Goal: Task Accomplishment & Management: Use online tool/utility

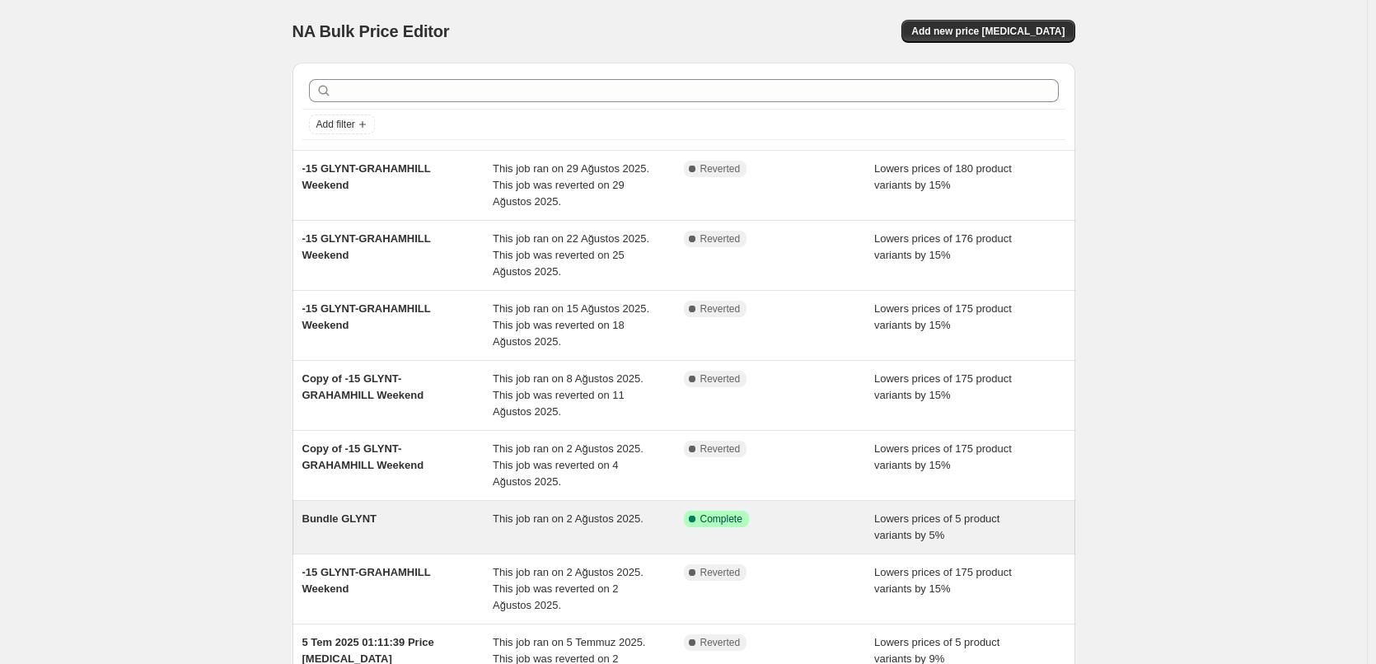
click at [813, 522] on div "Success Complete Complete" at bounding box center [767, 519] width 166 height 16
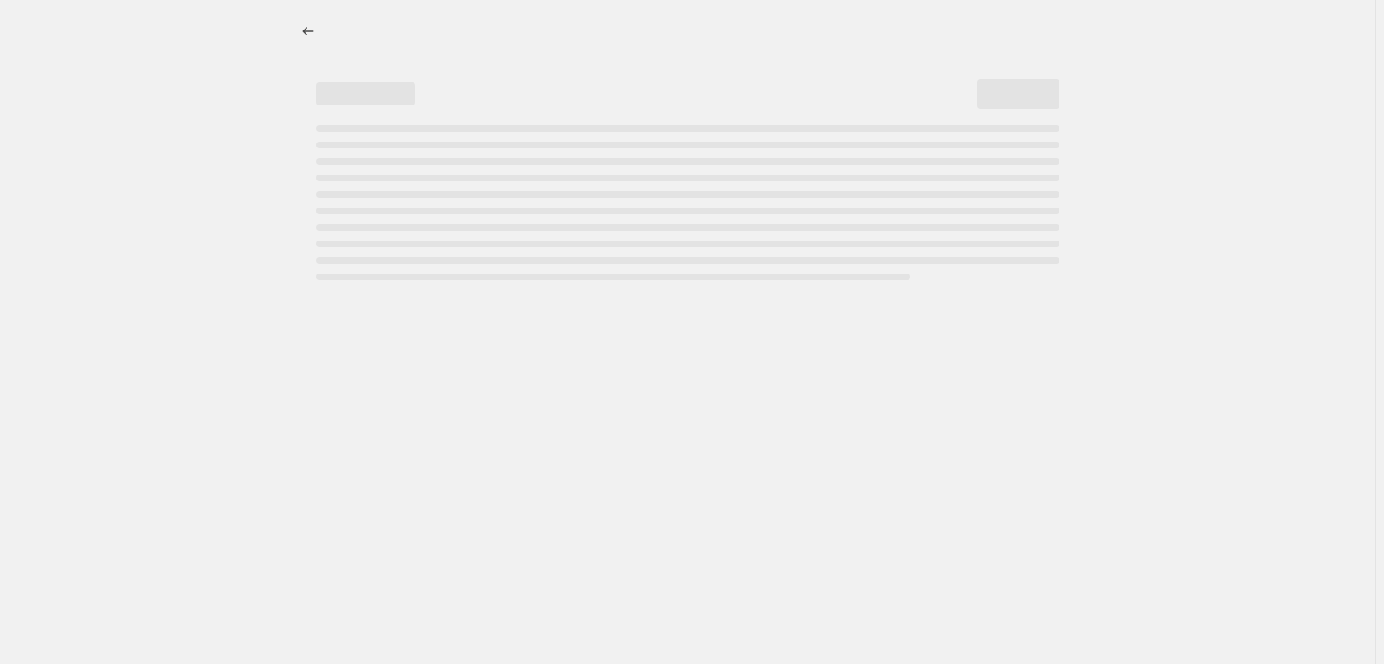
select select "percentage"
select select "collection"
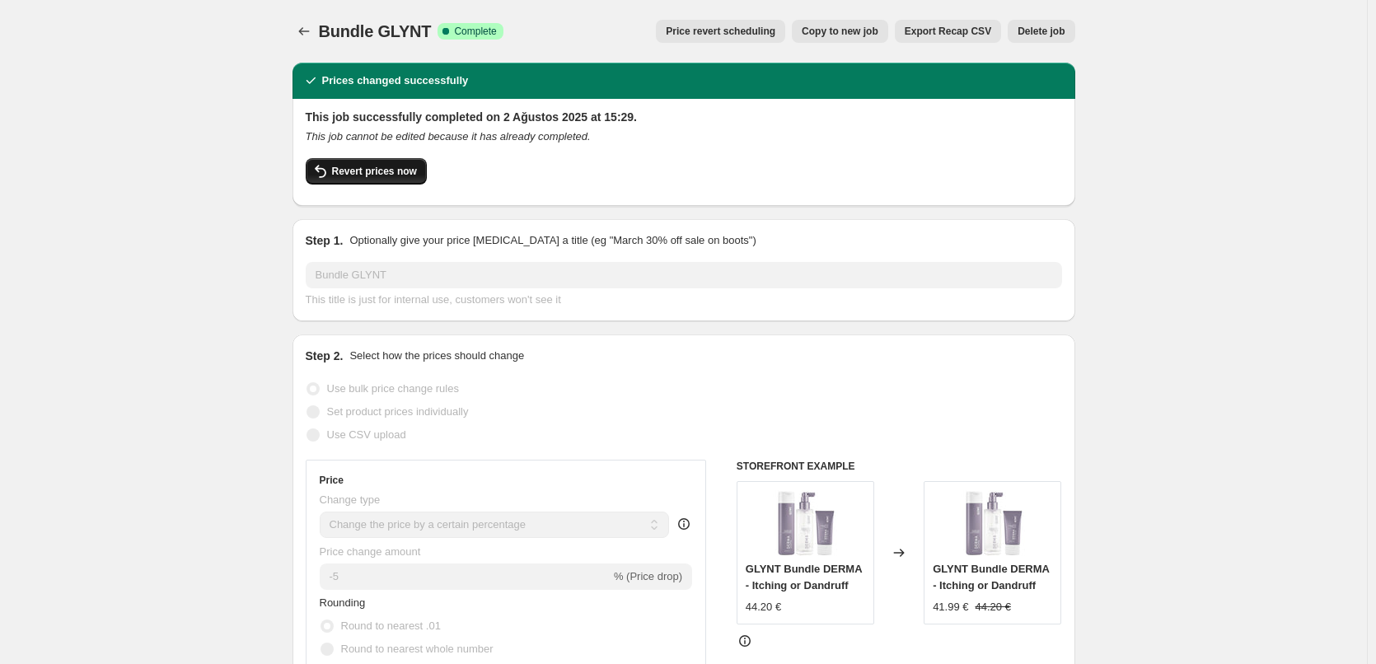
click at [396, 175] on span "Revert prices now" at bounding box center [374, 171] width 85 height 13
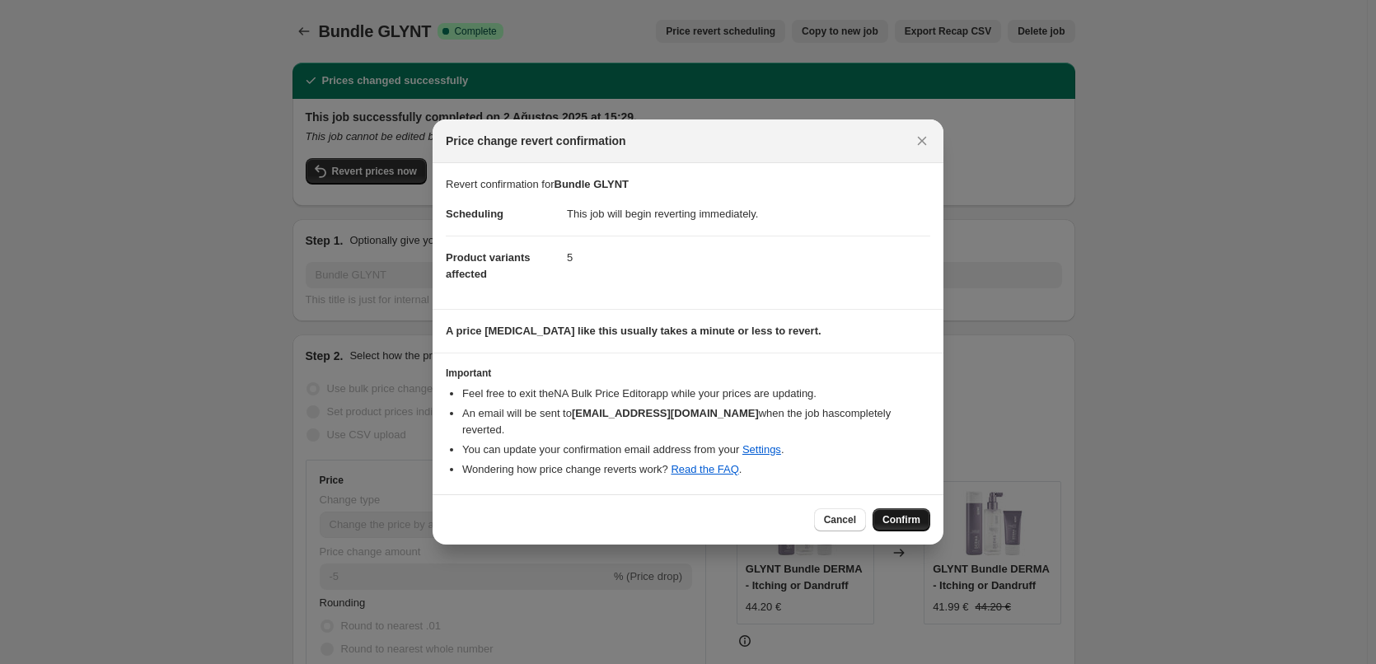
click at [916, 515] on span "Confirm" at bounding box center [902, 519] width 38 height 13
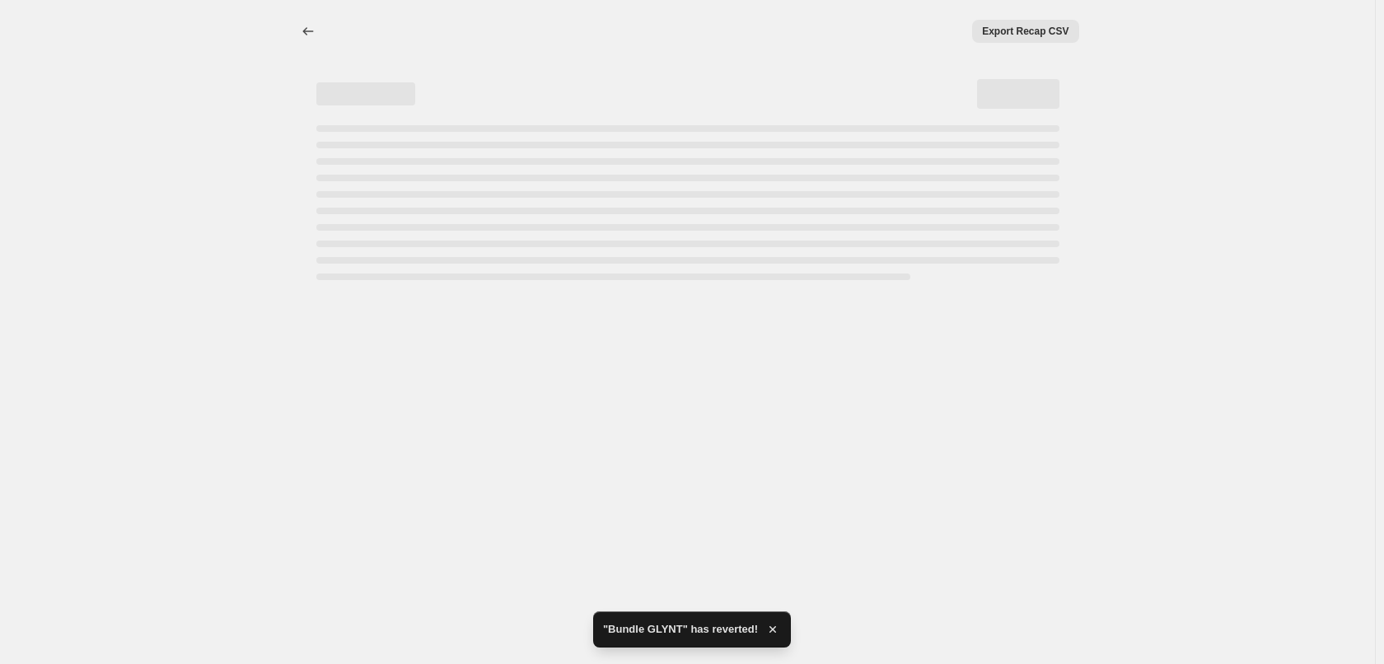
select select "percentage"
select select "collection"
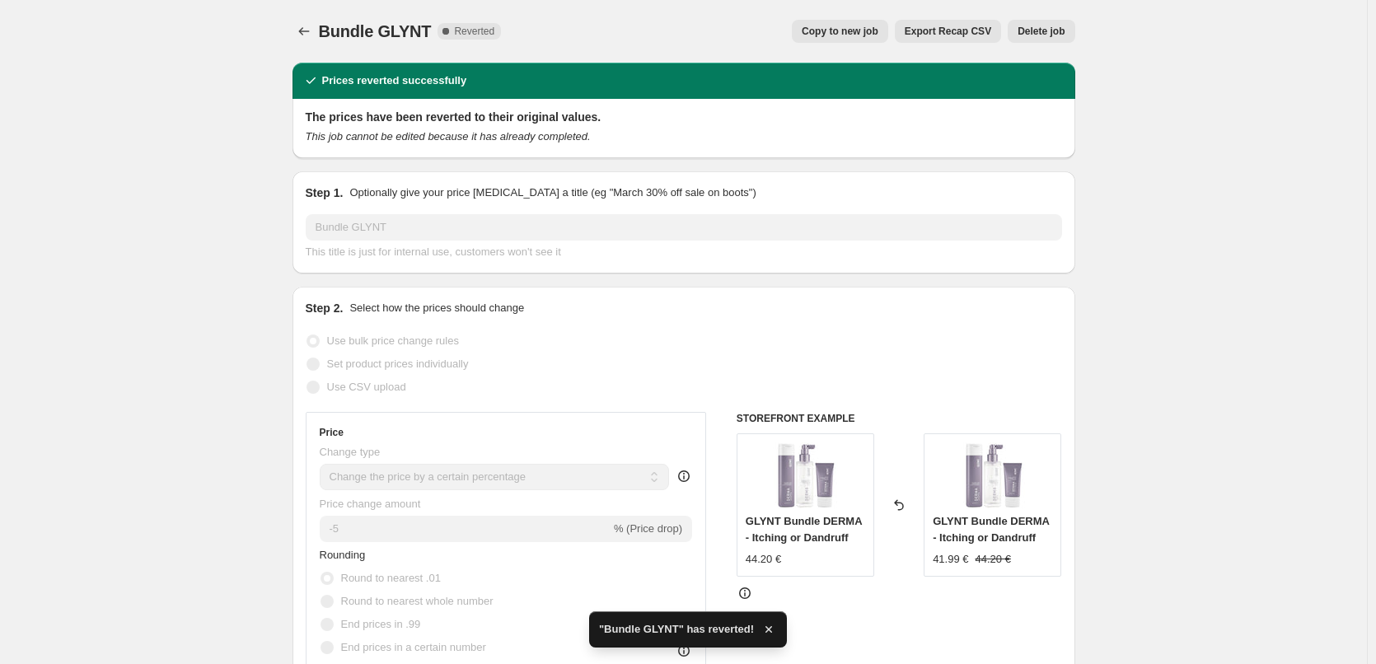
click at [848, 30] on span "Copy to new job" at bounding box center [840, 31] width 77 height 13
select select "percentage"
select select "collection"
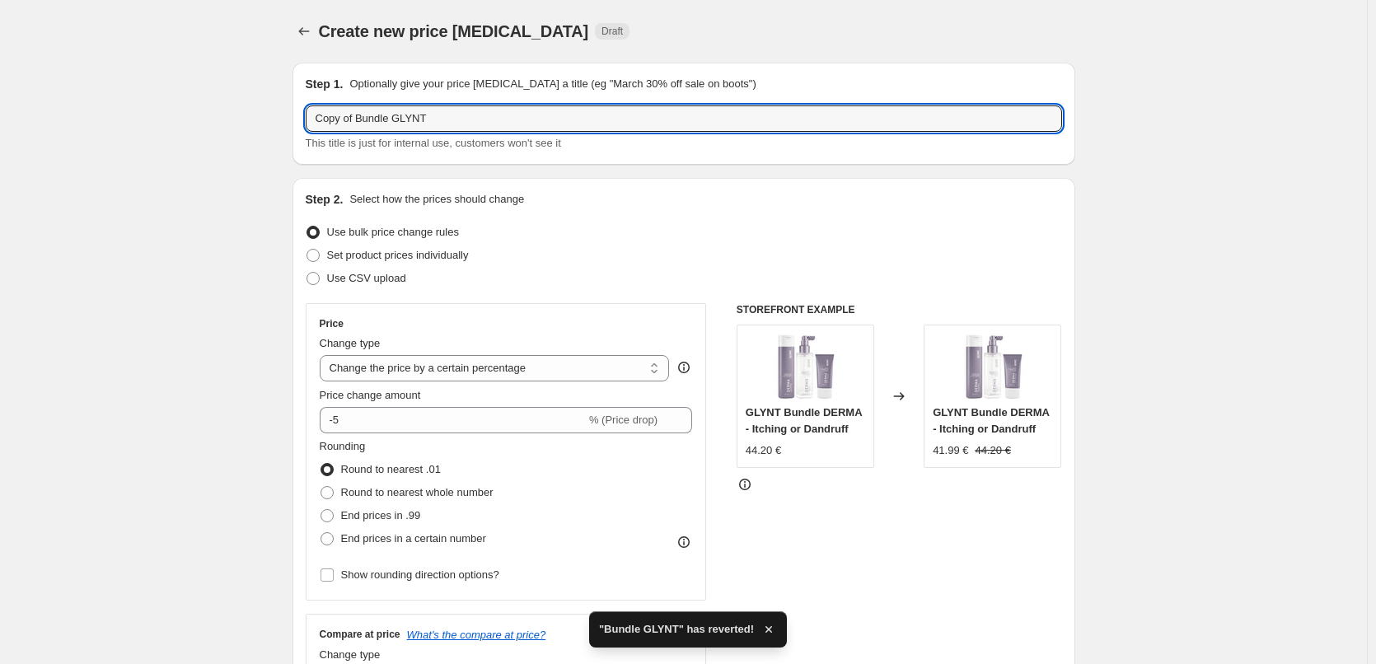
drag, startPoint x: 358, startPoint y: 122, endPoint x: 262, endPoint y: 102, distance: 98.4
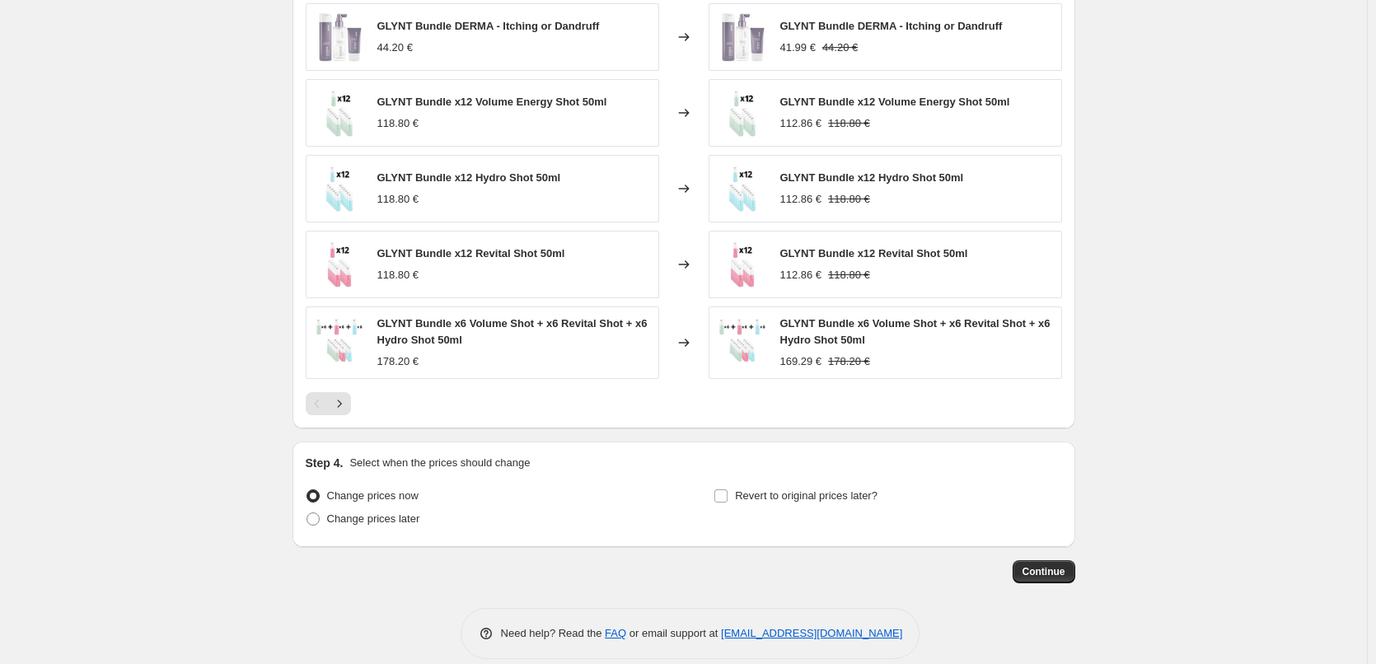
scroll to position [1174, 0]
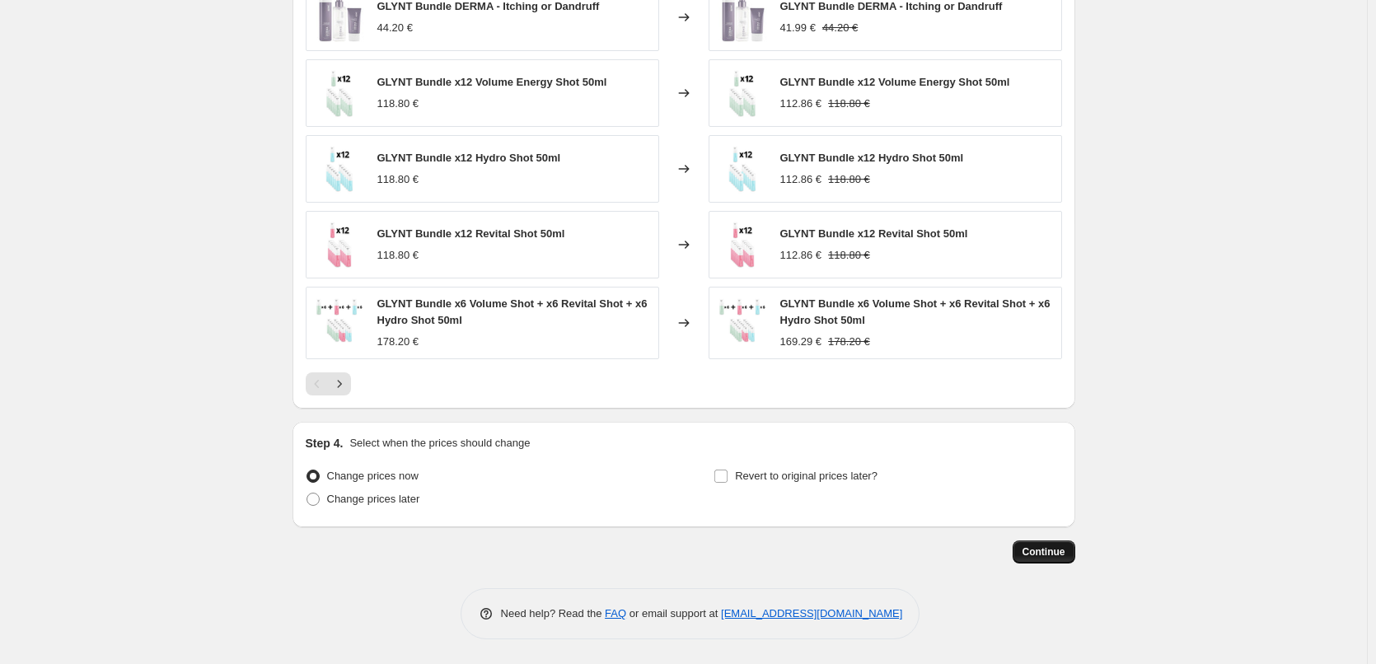
type input "Bundle GLYNT"
click at [1039, 550] on span "Continue" at bounding box center [1044, 552] width 43 height 13
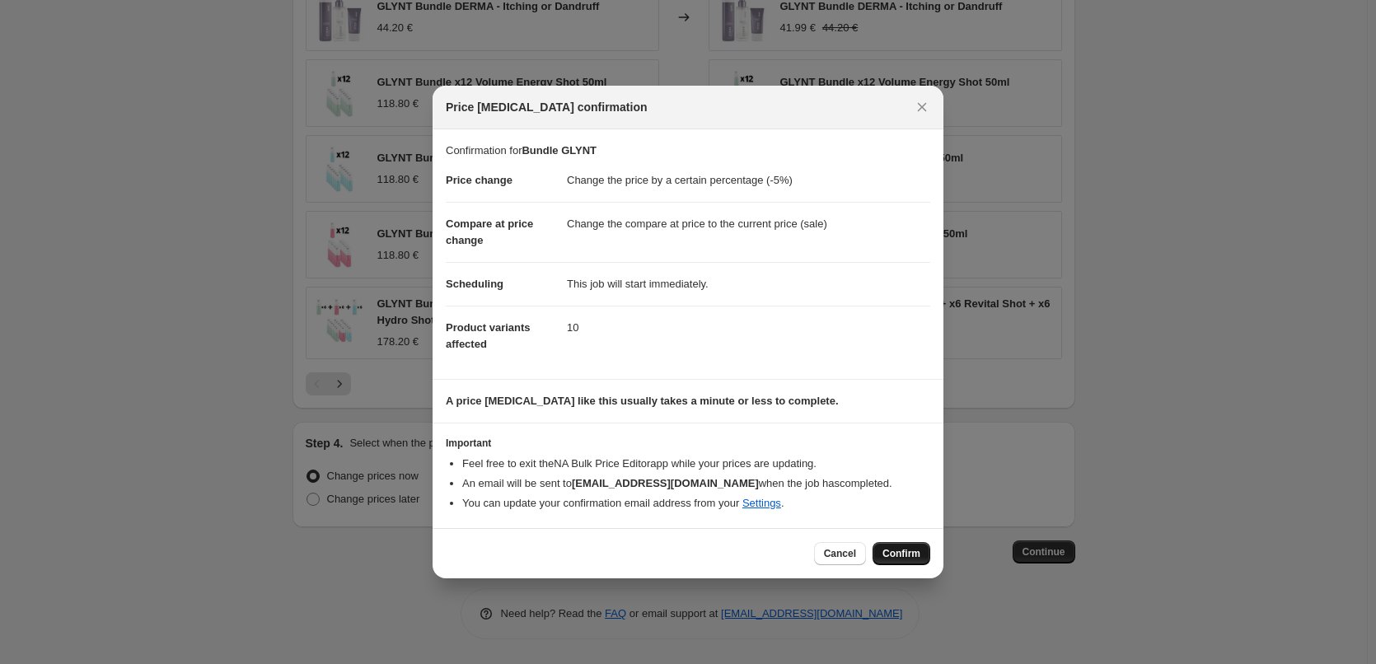
click at [916, 558] on span "Confirm" at bounding box center [902, 553] width 38 height 13
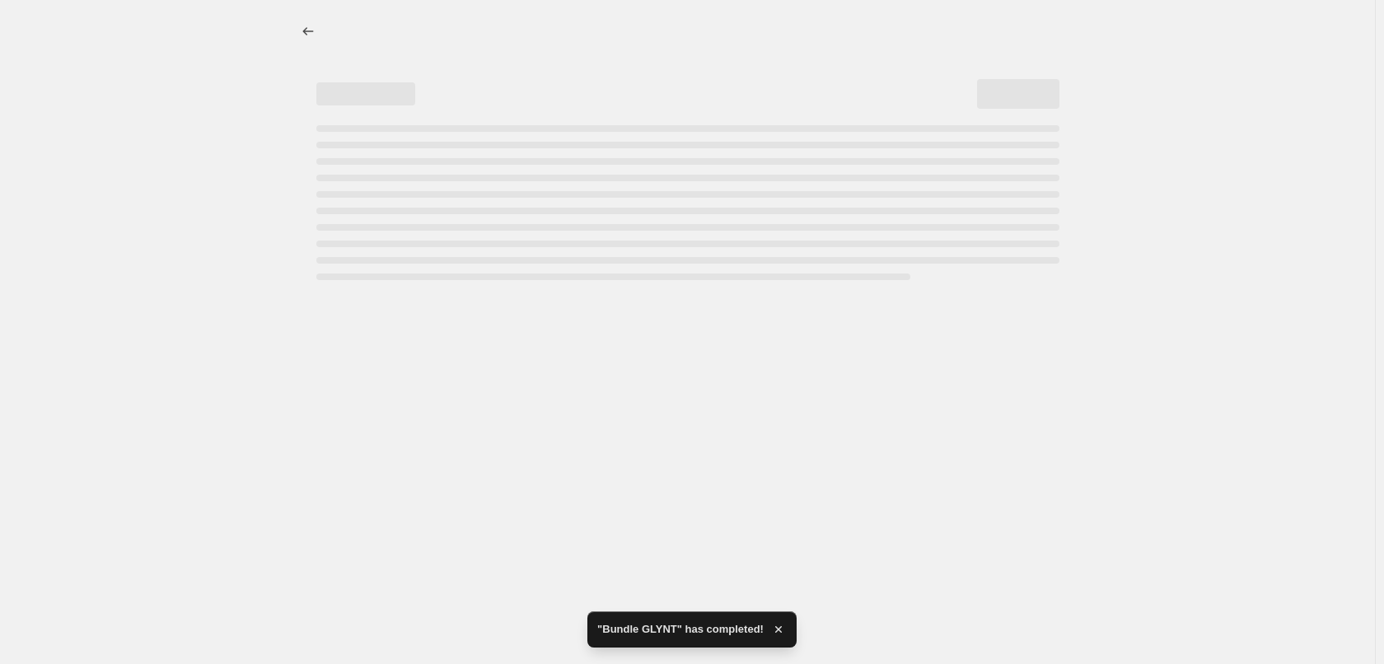
select select "percentage"
select select "collection"
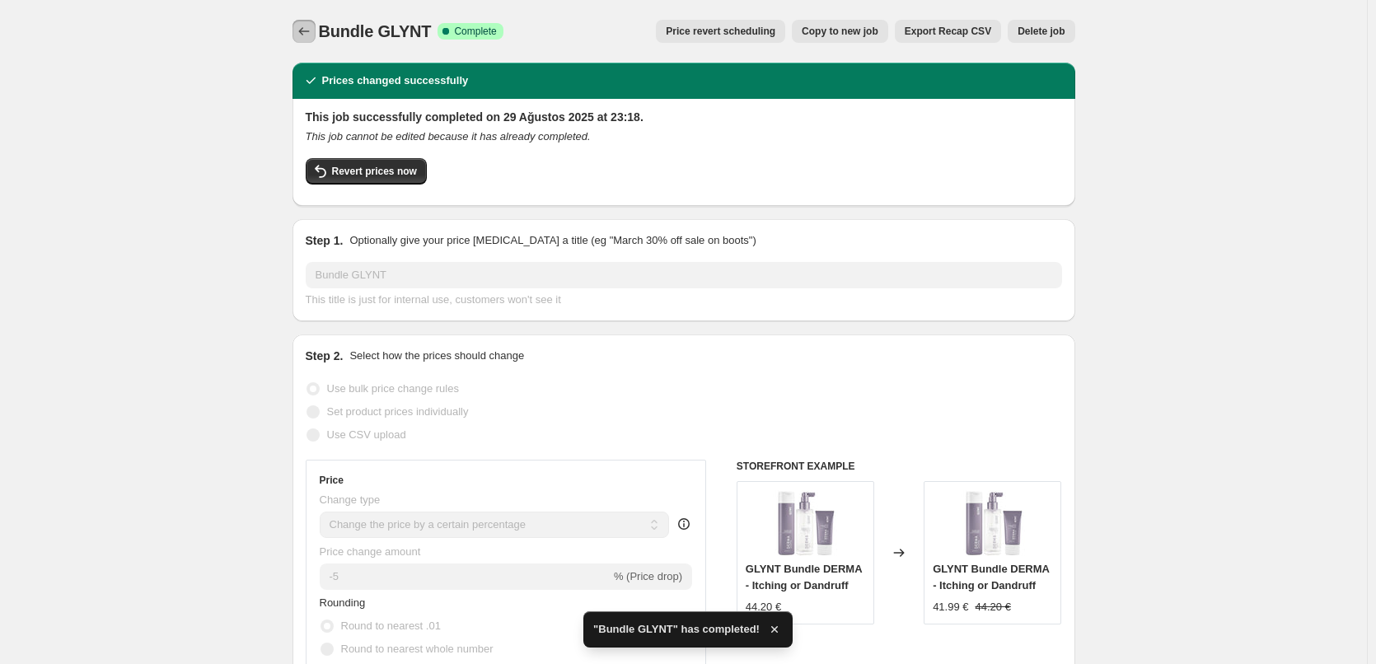
click at [301, 31] on icon "Price change jobs" at bounding box center [304, 31] width 16 height 16
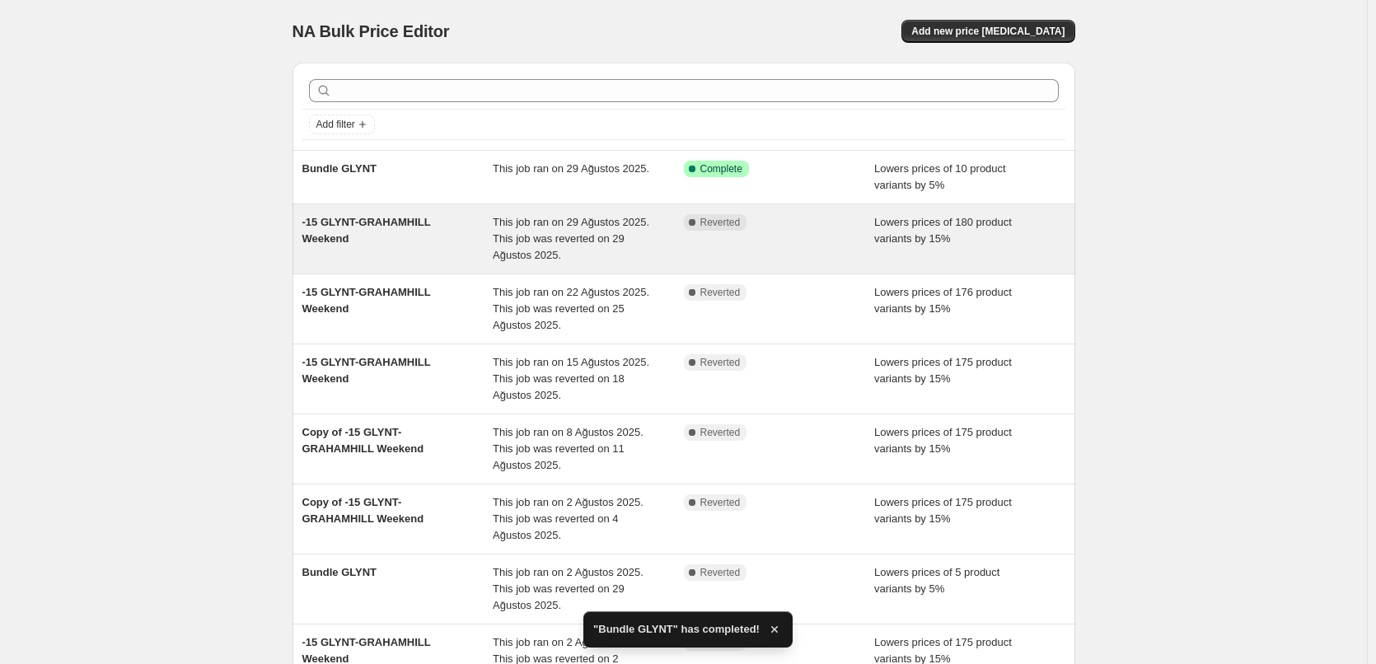
click at [472, 227] on div "-15 GLYNT-GRAHAMHILL Weekend" at bounding box center [397, 238] width 191 height 49
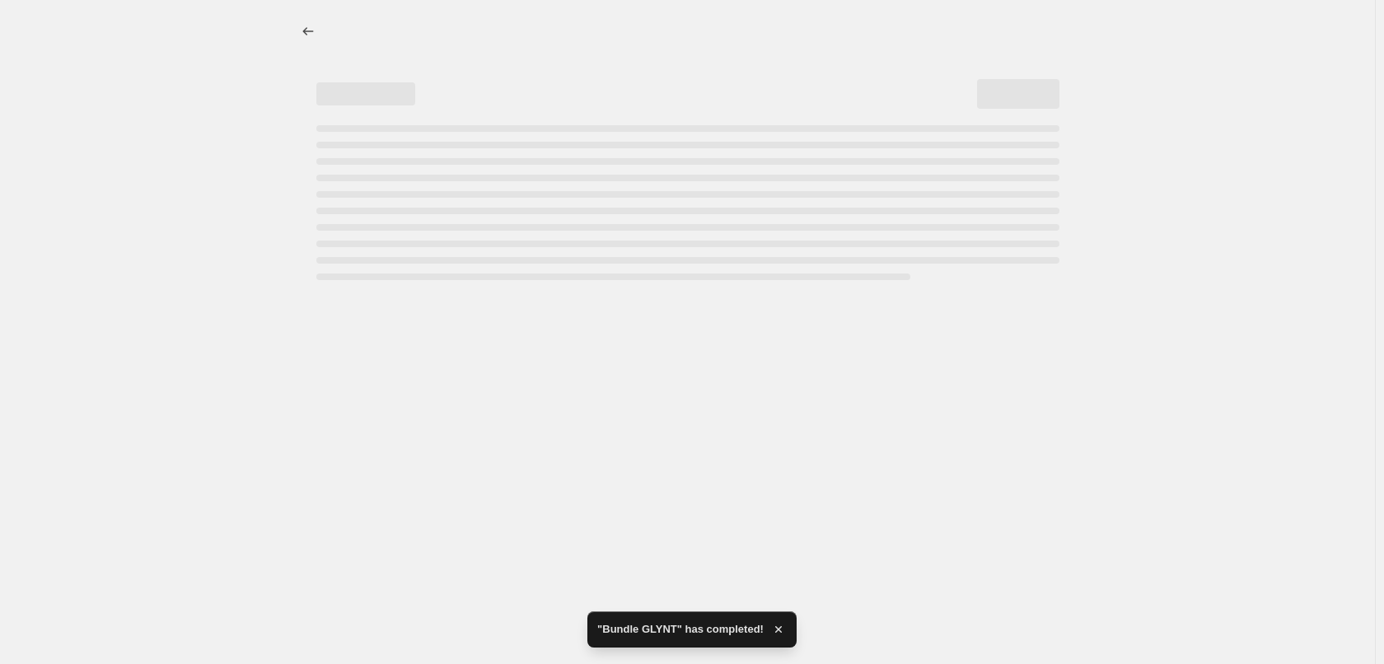
select select "percentage"
select select "collection"
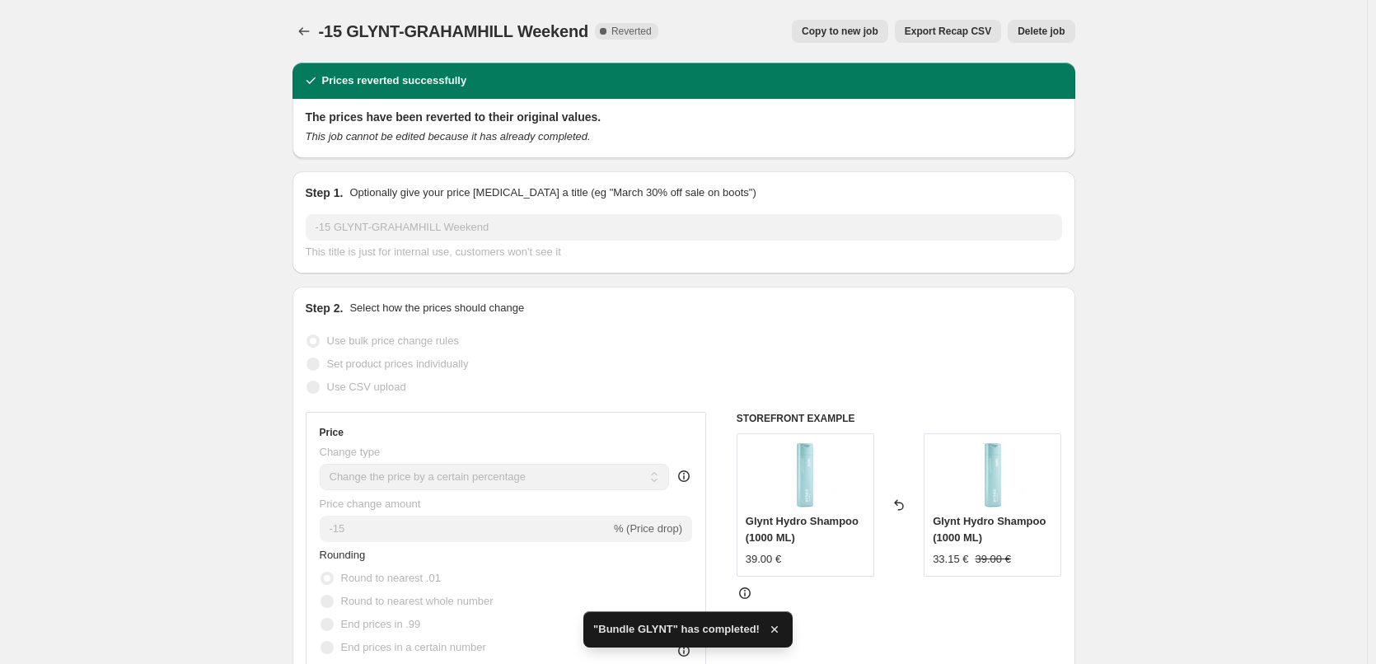
click at [864, 35] on span "Copy to new job" at bounding box center [840, 31] width 77 height 13
select select "percentage"
select select "collection"
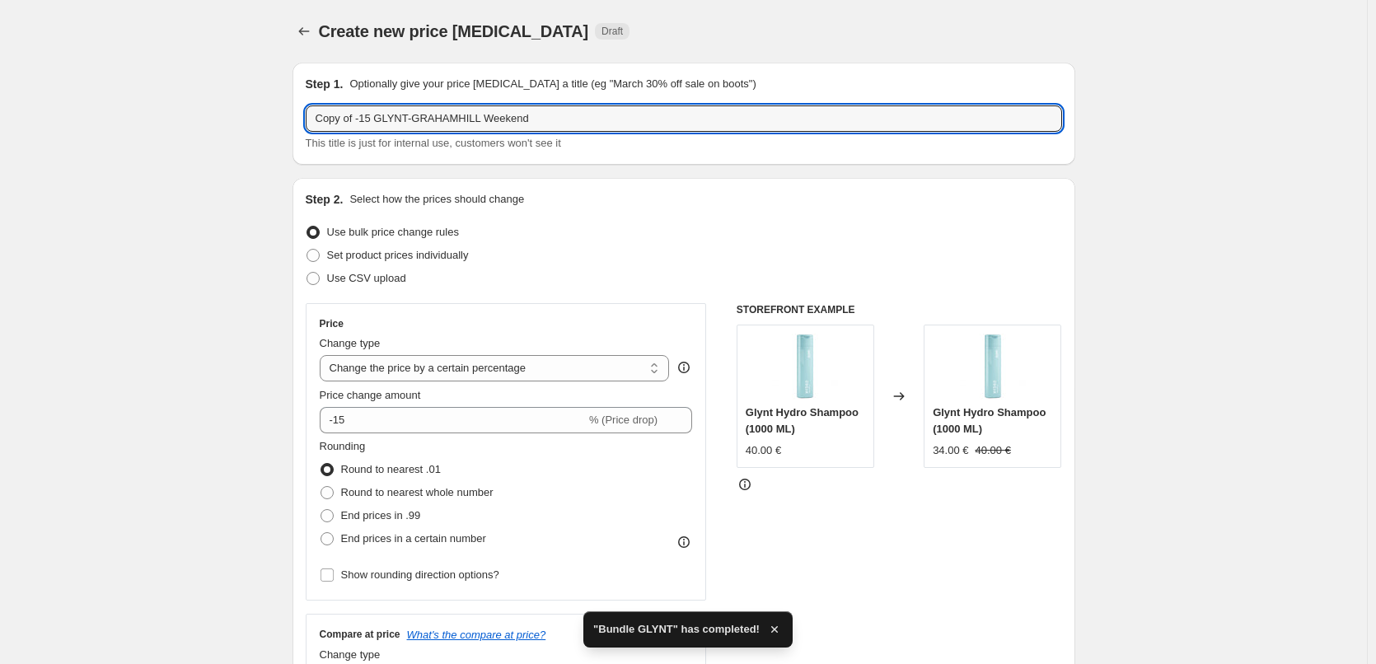
drag, startPoint x: 360, startPoint y: 116, endPoint x: 281, endPoint y: 107, distance: 79.6
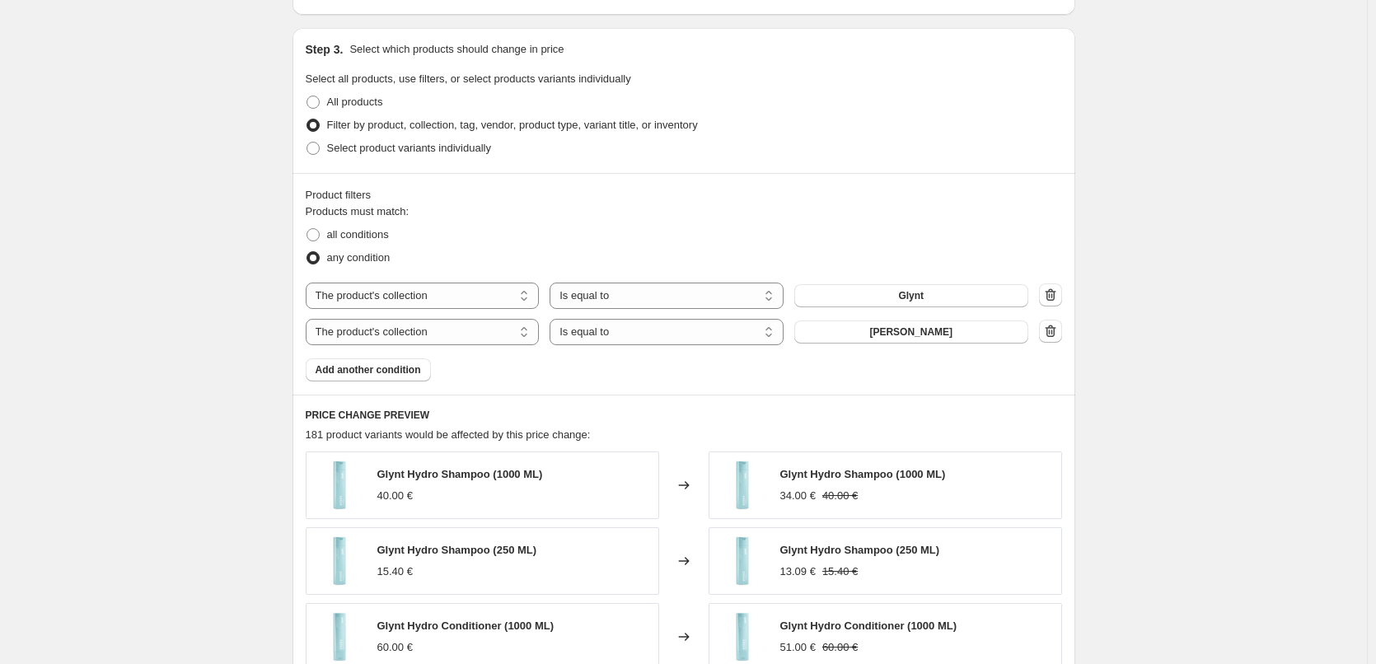
scroll to position [1206, 0]
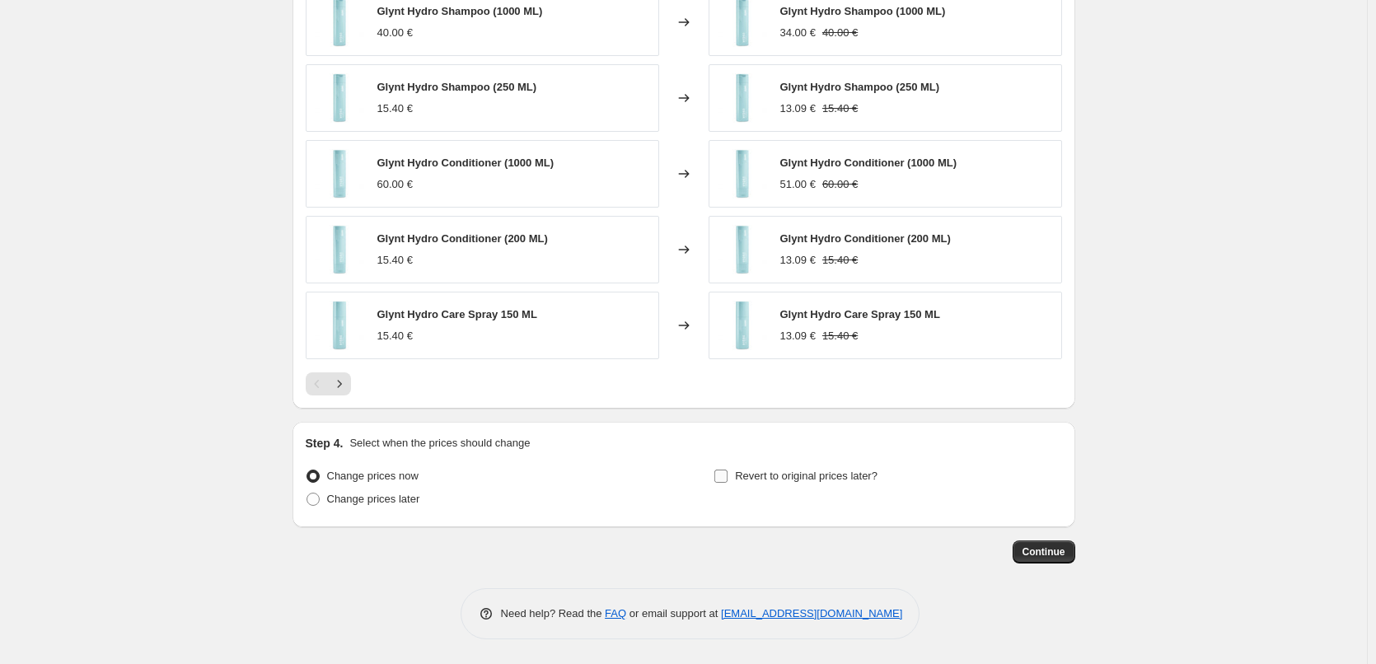
type input "-15 GLYNT-GRAHAMHILL Weekend"
click at [809, 480] on span "Revert to original prices later?" at bounding box center [806, 476] width 143 height 12
click at [728, 480] on input "Revert to original prices later?" at bounding box center [720, 476] width 13 height 13
checkbox input "true"
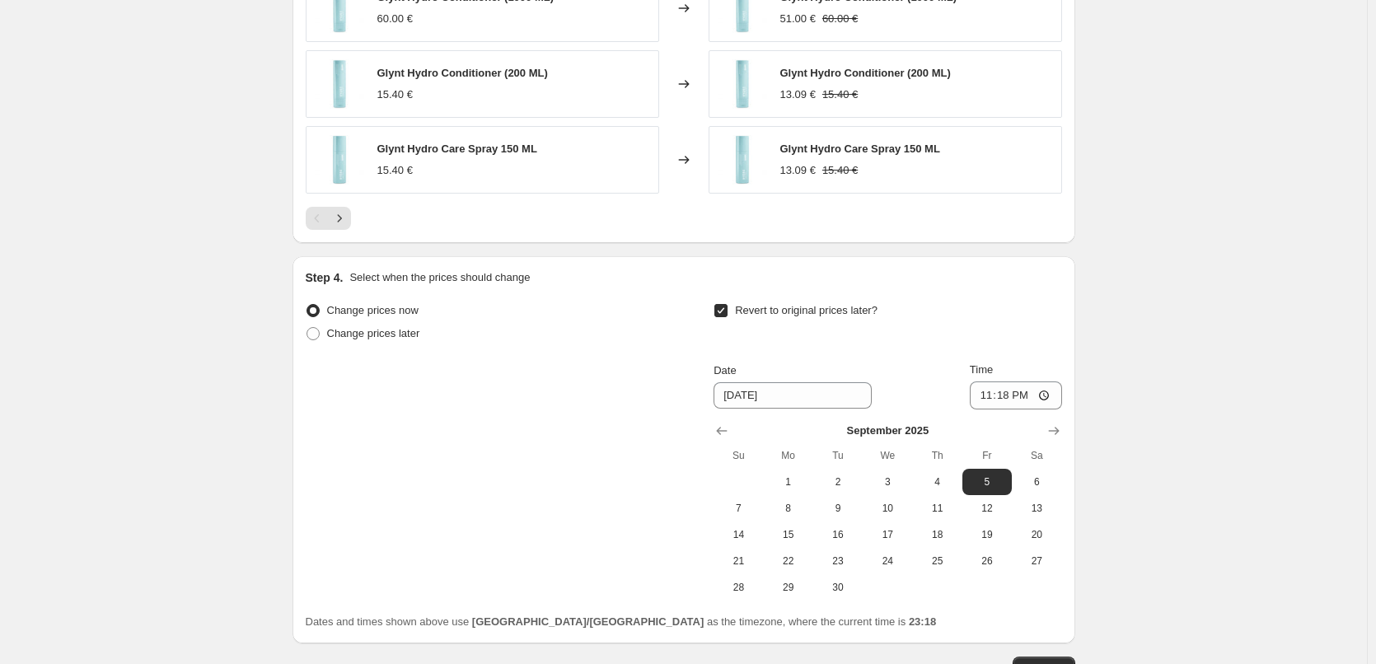
scroll to position [1453, 0]
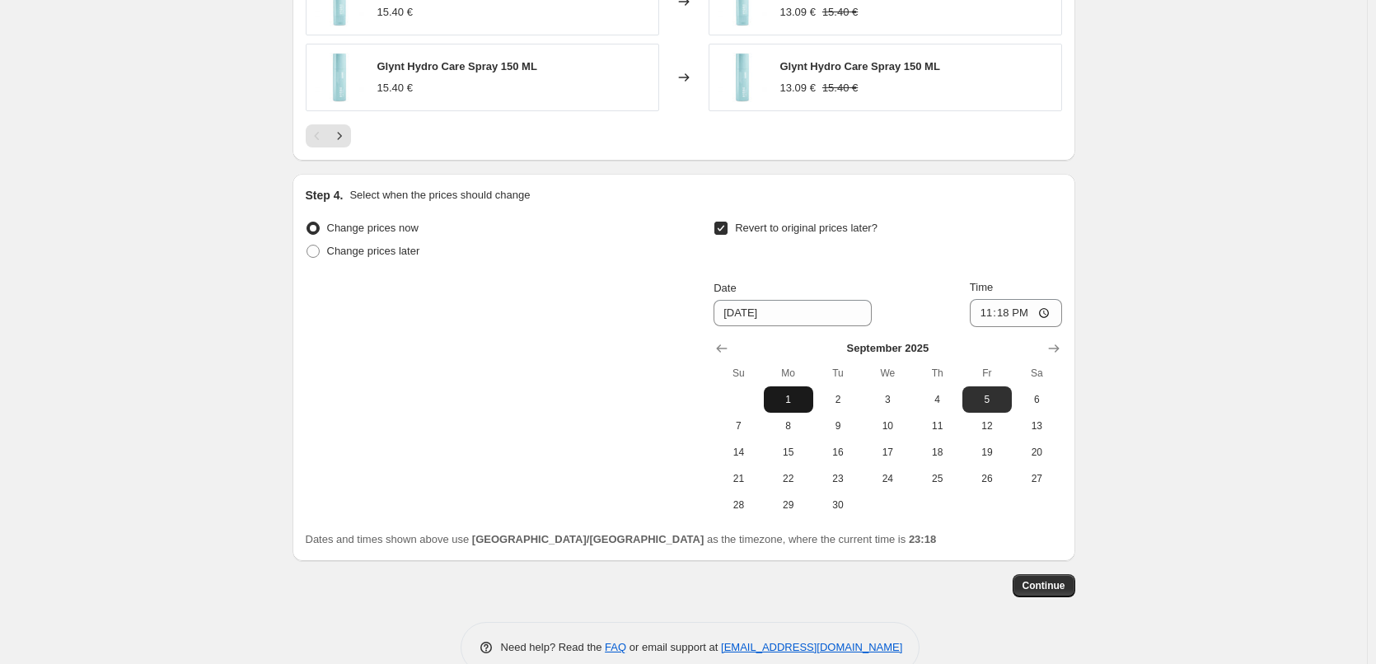
click at [797, 404] on span "1" at bounding box center [789, 399] width 36 height 13
type input "[DATE]"
click at [1011, 317] on input "23:18" at bounding box center [1016, 313] width 92 height 28
click at [1007, 312] on input "09:00" at bounding box center [1016, 313] width 92 height 28
type input "08:00"
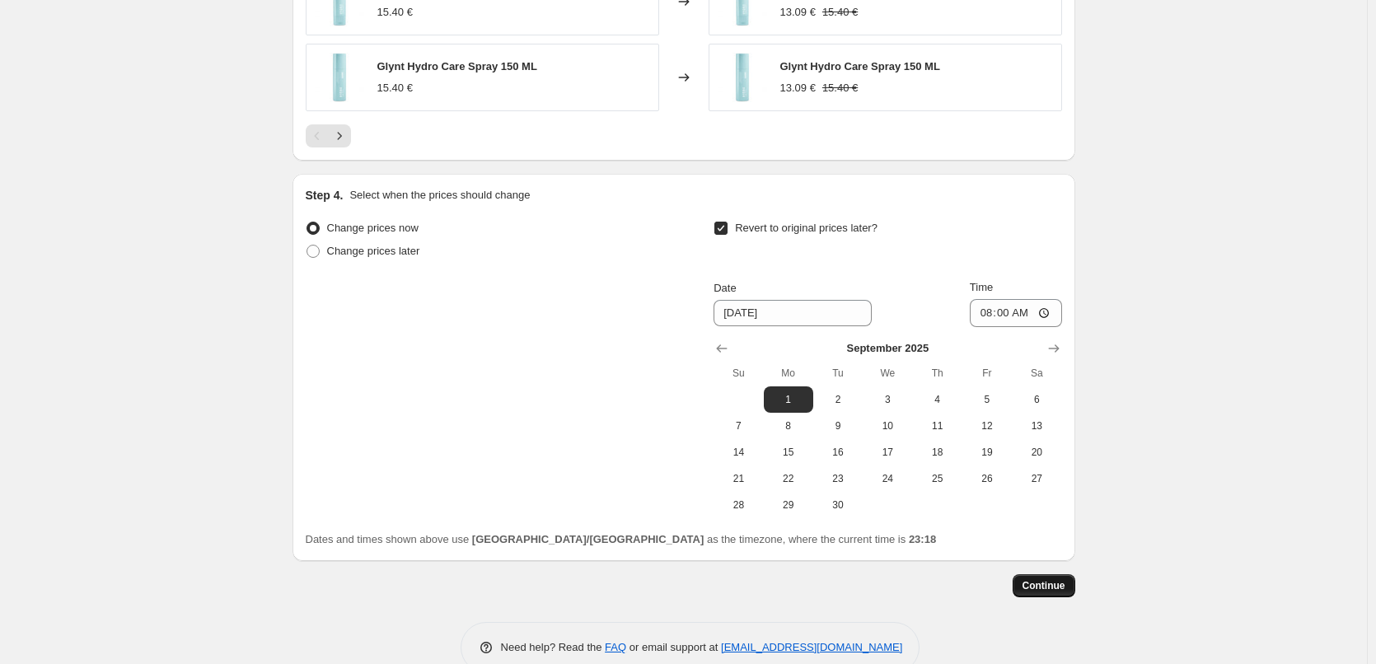
click at [1050, 586] on span "Continue" at bounding box center [1044, 585] width 43 height 13
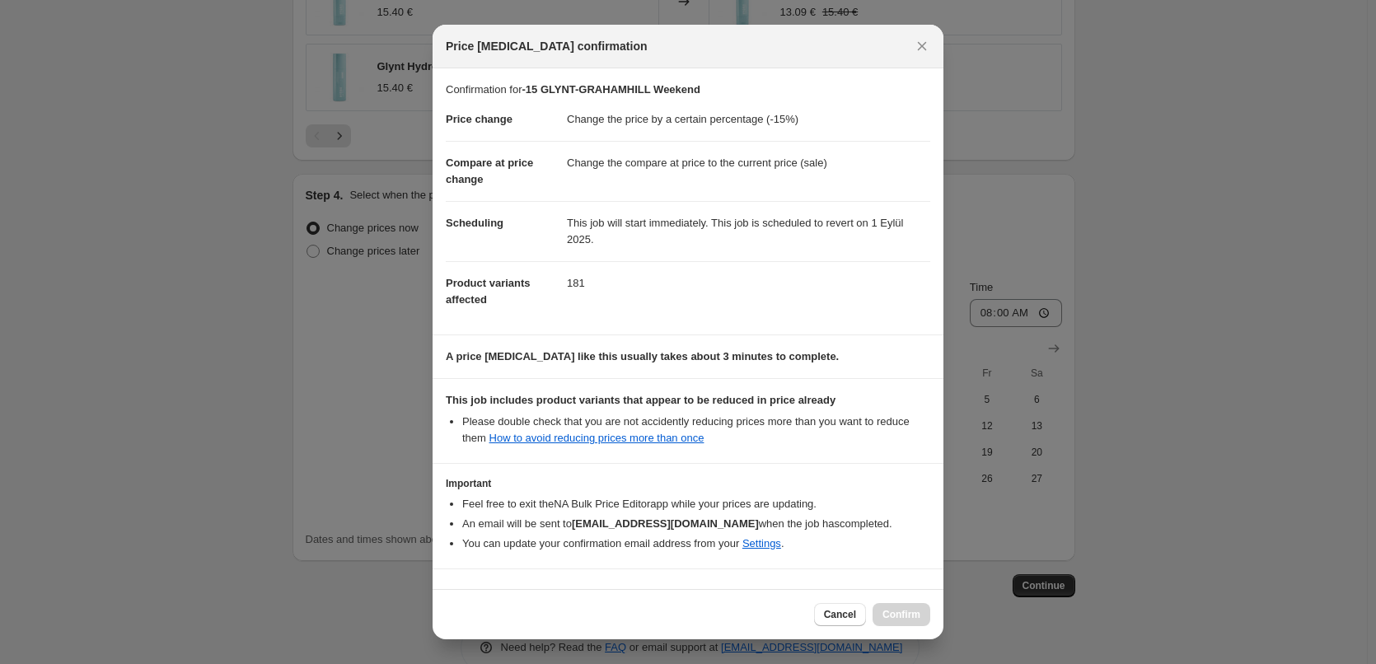
scroll to position [46, 0]
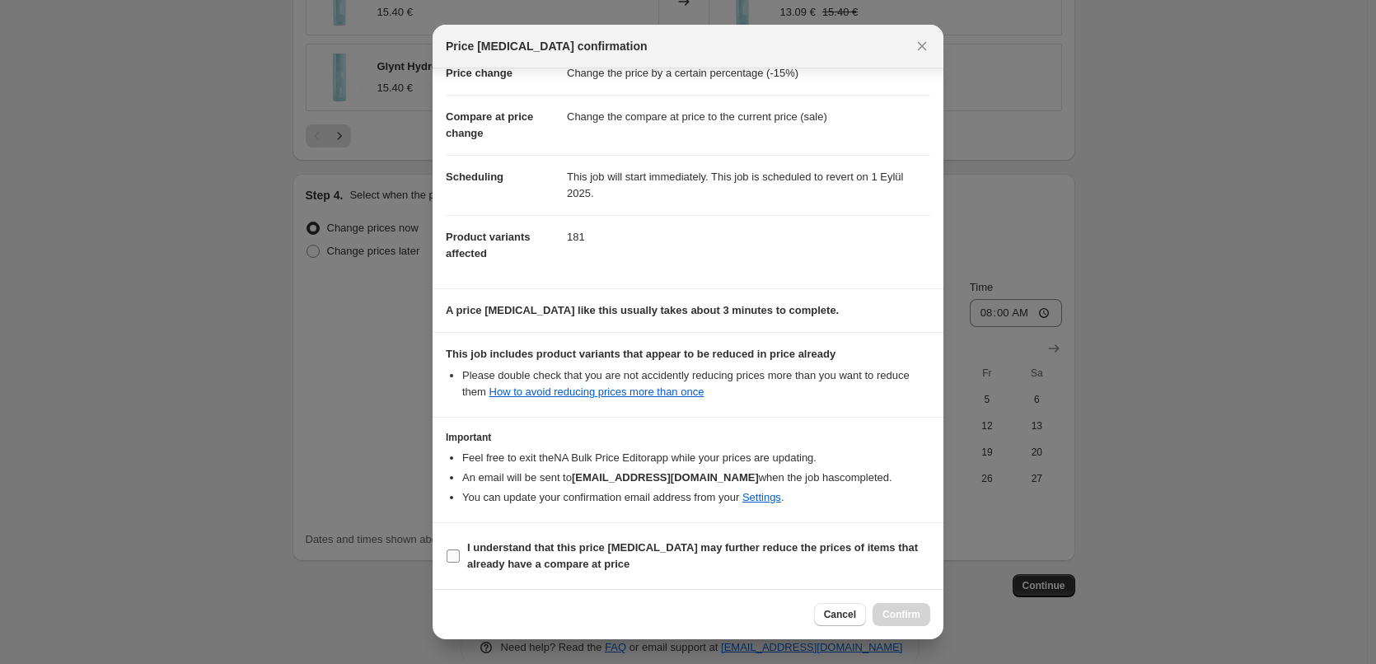
click at [458, 551] on input "I understand that this price [MEDICAL_DATA] may further reduce the prices of it…" at bounding box center [453, 556] width 13 height 13
checkbox input "true"
click at [912, 614] on span "Confirm" at bounding box center [902, 614] width 38 height 13
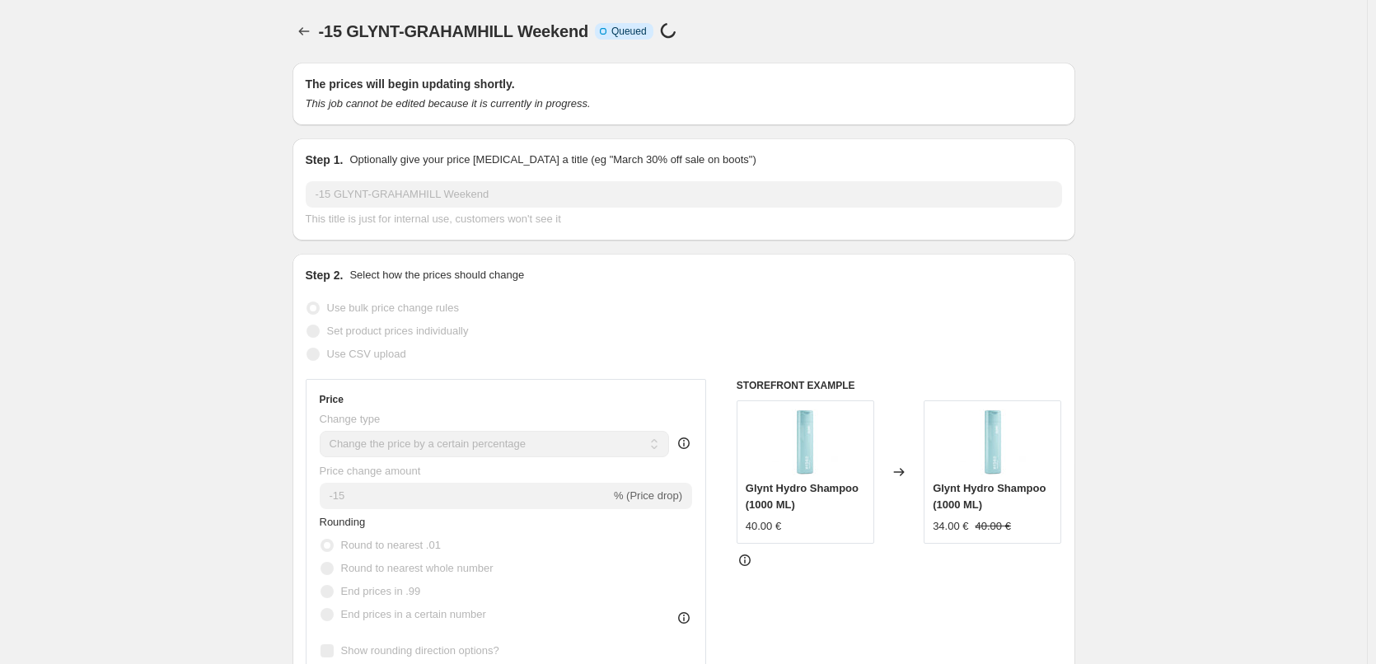
scroll to position [1453, 0]
